Goal: Find specific page/section: Find specific page/section

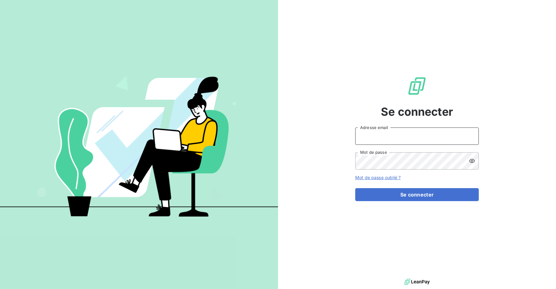
type input "admin@relaispoidslourdsauvergne"
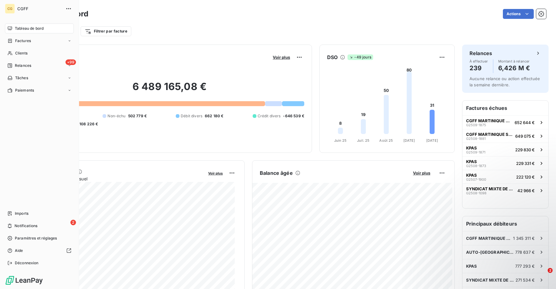
click at [7, 268] on div "CG CGFF Tableau de bord Factures Clients +99 Relances Tâches Paiements Imports …" at bounding box center [39, 144] width 79 height 289
click at [9, 263] on icon at bounding box center [9, 262] width 5 height 5
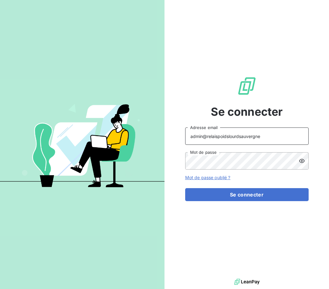
click at [205, 137] on input "admin@relaispoidslourdsauvergne" at bounding box center [247, 135] width 124 height 17
drag, startPoint x: 208, startPoint y: 136, endPoint x: 280, endPoint y: 136, distance: 72.3
click at [280, 136] on input "admin@relaispoidslourdsauvergne" at bounding box center [247, 135] width 124 height 17
type input "admin@cgff"
click at [185, 188] on button "Se connecter" at bounding box center [247, 194] width 124 height 13
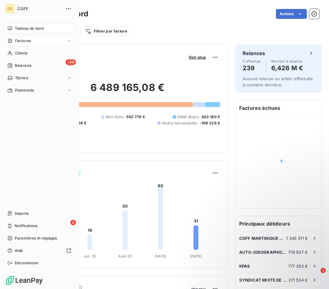
click at [10, 40] on icon at bounding box center [10, 41] width 4 height 4
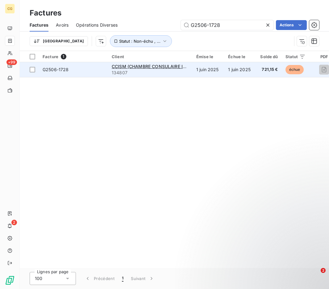
type input "G2506-1728"
click at [84, 68] on span "G2506-1728" at bounding box center [74, 69] width 62 height 6
